Goal: Use online tool/utility: Utilize a website feature to perform a specific function

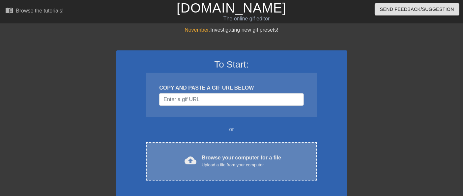
click at [223, 155] on div "Browse your computer for a file Upload a file from your computer" at bounding box center [241, 161] width 79 height 15
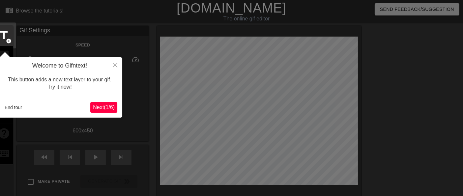
scroll to position [16, 0]
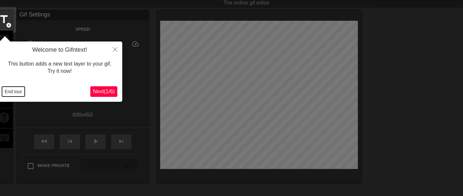
click at [12, 93] on button "End tour" at bounding box center [13, 92] width 23 height 10
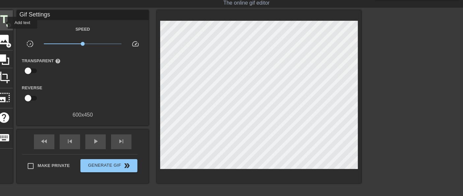
click at [3, 23] on span "title" at bounding box center [4, 19] width 13 height 13
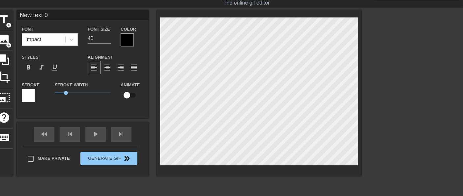
drag, startPoint x: 52, startPoint y: 16, endPoint x: 17, endPoint y: 16, distance: 35.0
click at [17, 16] on input "New text 0" at bounding box center [83, 15] width 132 height 10
type input "happy day!"
click at [73, 38] on icon at bounding box center [71, 39] width 7 height 7
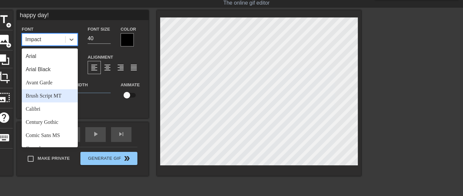
click at [50, 96] on div "Brush Script MT" at bounding box center [50, 95] width 56 height 13
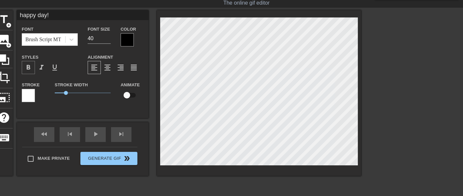
click at [30, 69] on span "format_bold" at bounding box center [28, 68] width 8 height 8
drag, startPoint x: 68, startPoint y: 95, endPoint x: 40, endPoint y: 96, distance: 28.1
click at [40, 96] on div "Stroke Stroke Width 0 Animate" at bounding box center [83, 94] width 132 height 27
click at [124, 40] on div at bounding box center [127, 39] width 13 height 13
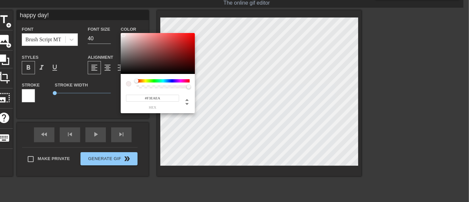
click at [123, 35] on div at bounding box center [158, 53] width 74 height 41
type input "#F1ECEC"
click at [122, 35] on div at bounding box center [122, 35] width 4 height 4
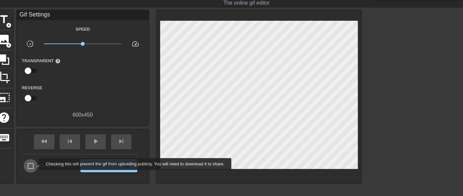
click at [34, 164] on input "Make Private" at bounding box center [31, 166] width 14 height 14
checkbox input "true"
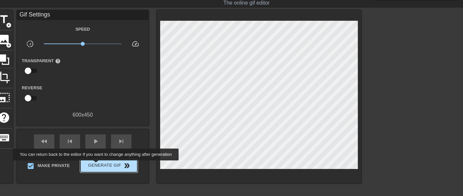
click at [97, 165] on span "Generate Gif double_arrow" at bounding box center [109, 166] width 52 height 8
